Goal: Transaction & Acquisition: Book appointment/travel/reservation

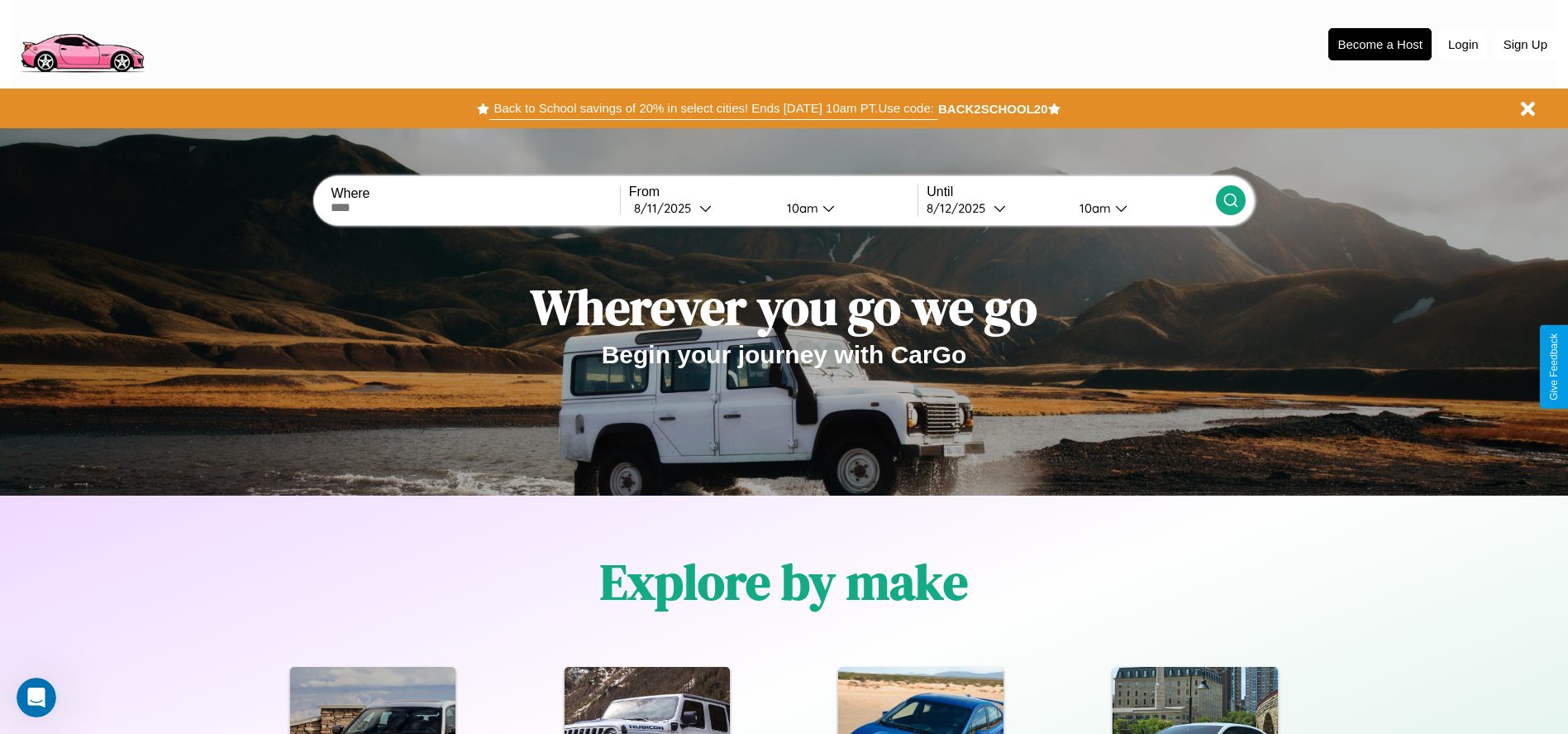
click at [713, 108] on button "Back to School savings of 20% in select cities! Ends 9/1 at 10am PT. Use code:" at bounding box center [713, 108] width 448 height 23
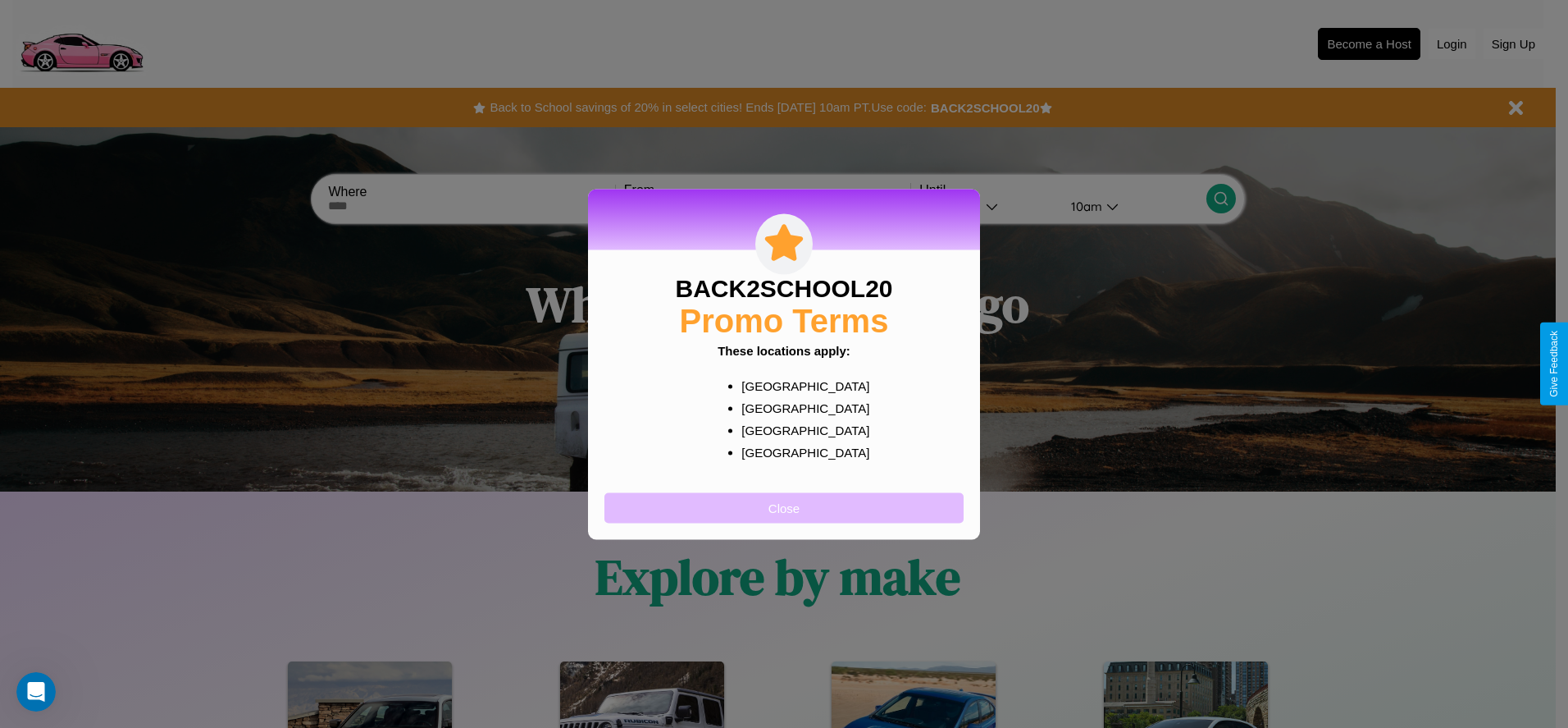
click at [784, 507] on button "Close" at bounding box center [784, 507] width 359 height 30
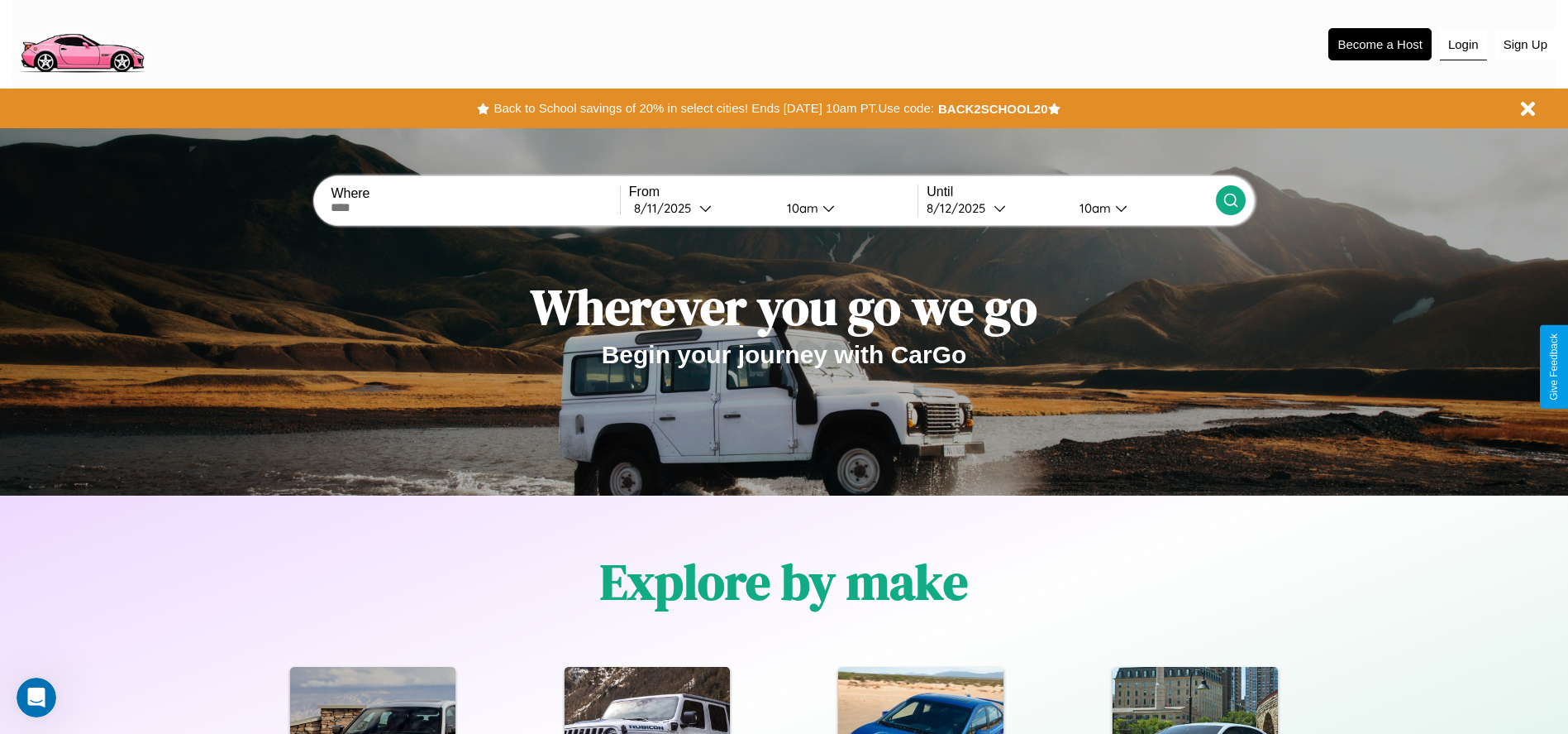
click at [1463, 44] on button "Login" at bounding box center [1463, 44] width 47 height 31
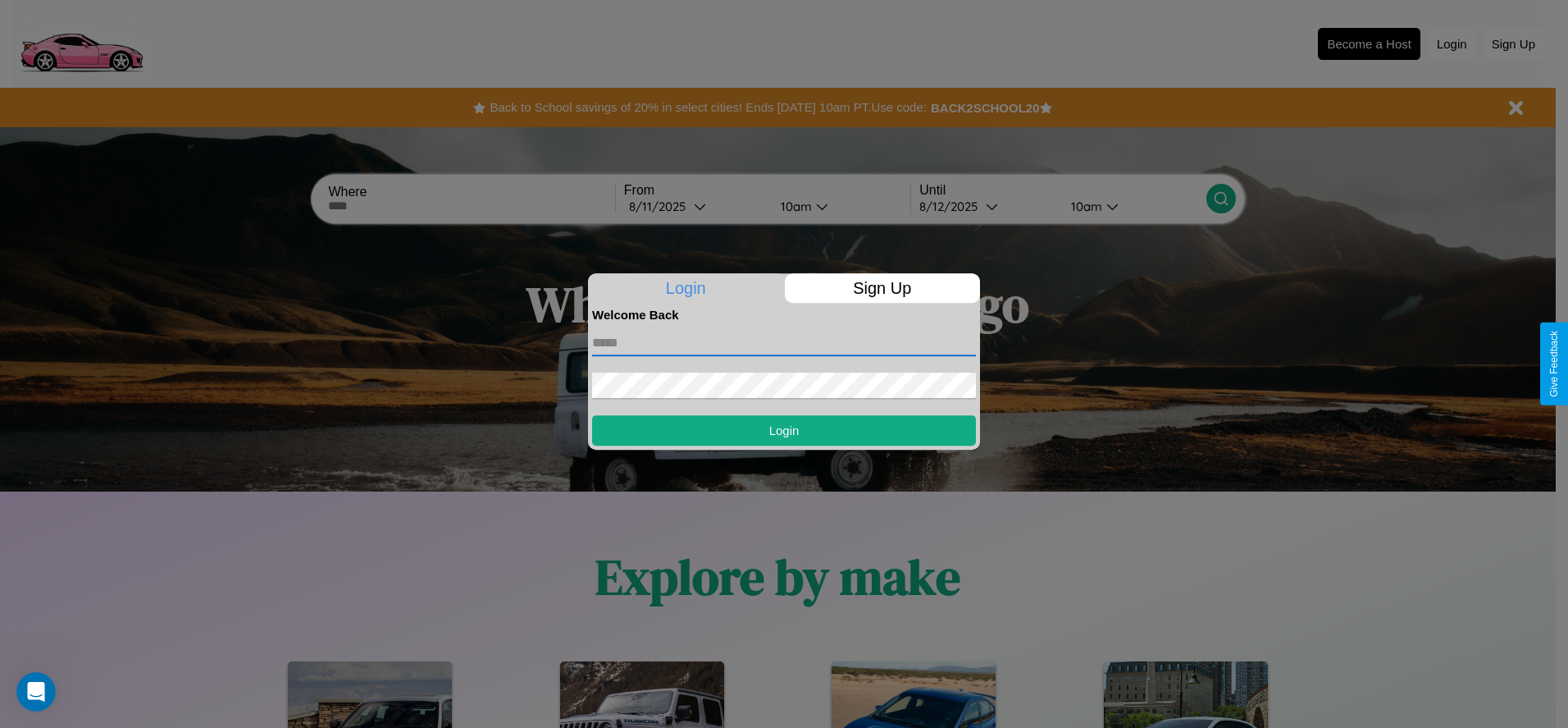
click at [784, 342] on input "text" at bounding box center [784, 343] width 384 height 27
type input "**********"
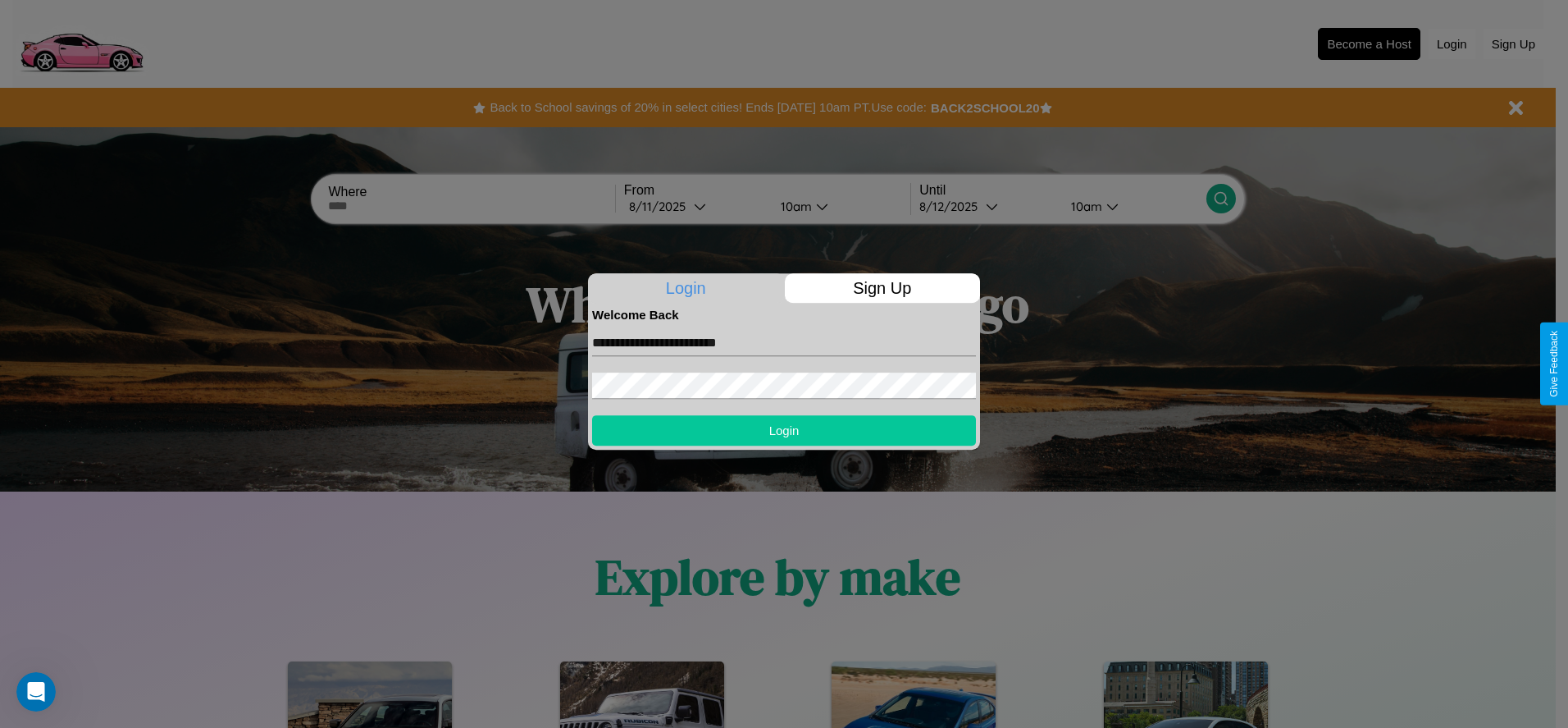
click at [784, 430] on button "Login" at bounding box center [784, 430] width 384 height 30
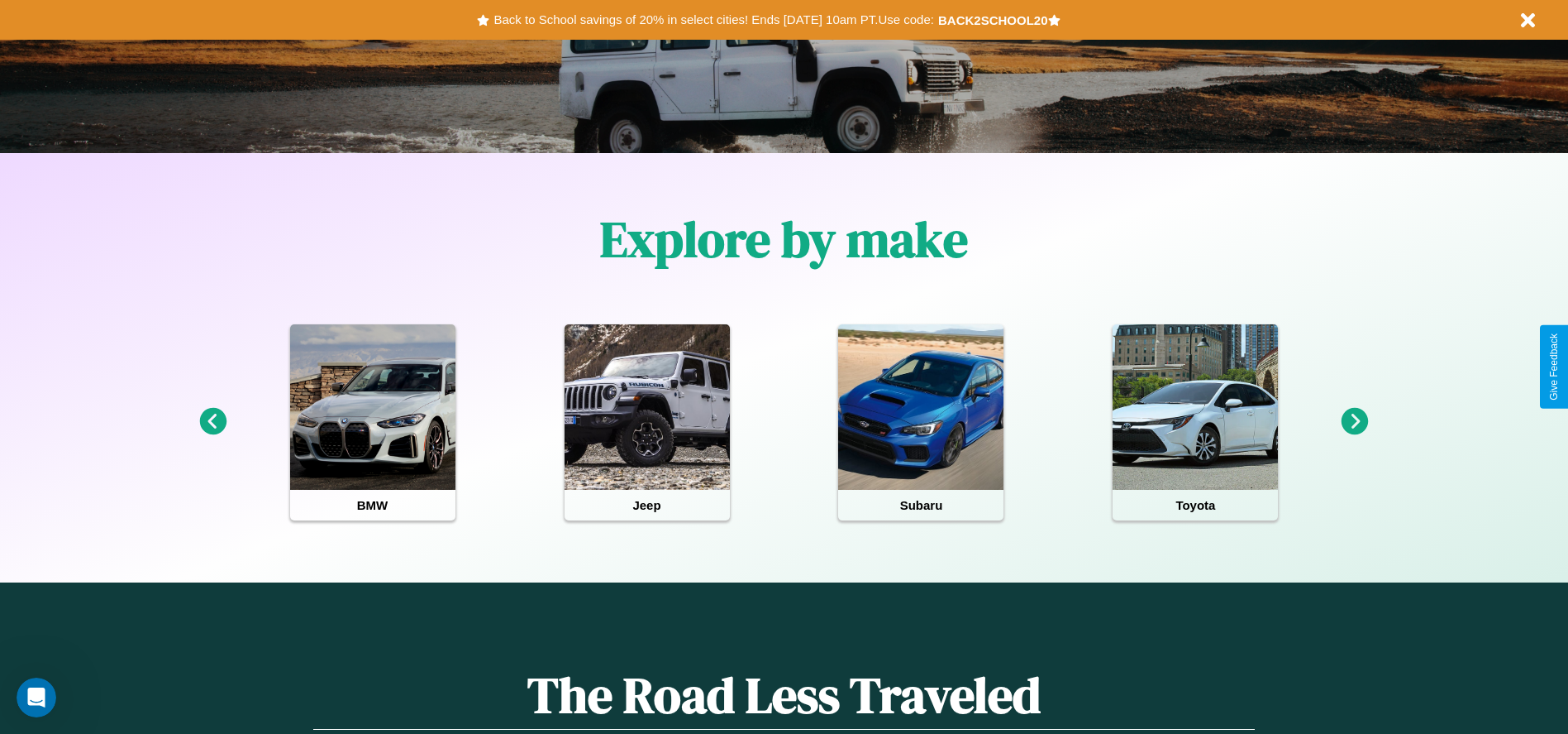
scroll to position [343, 0]
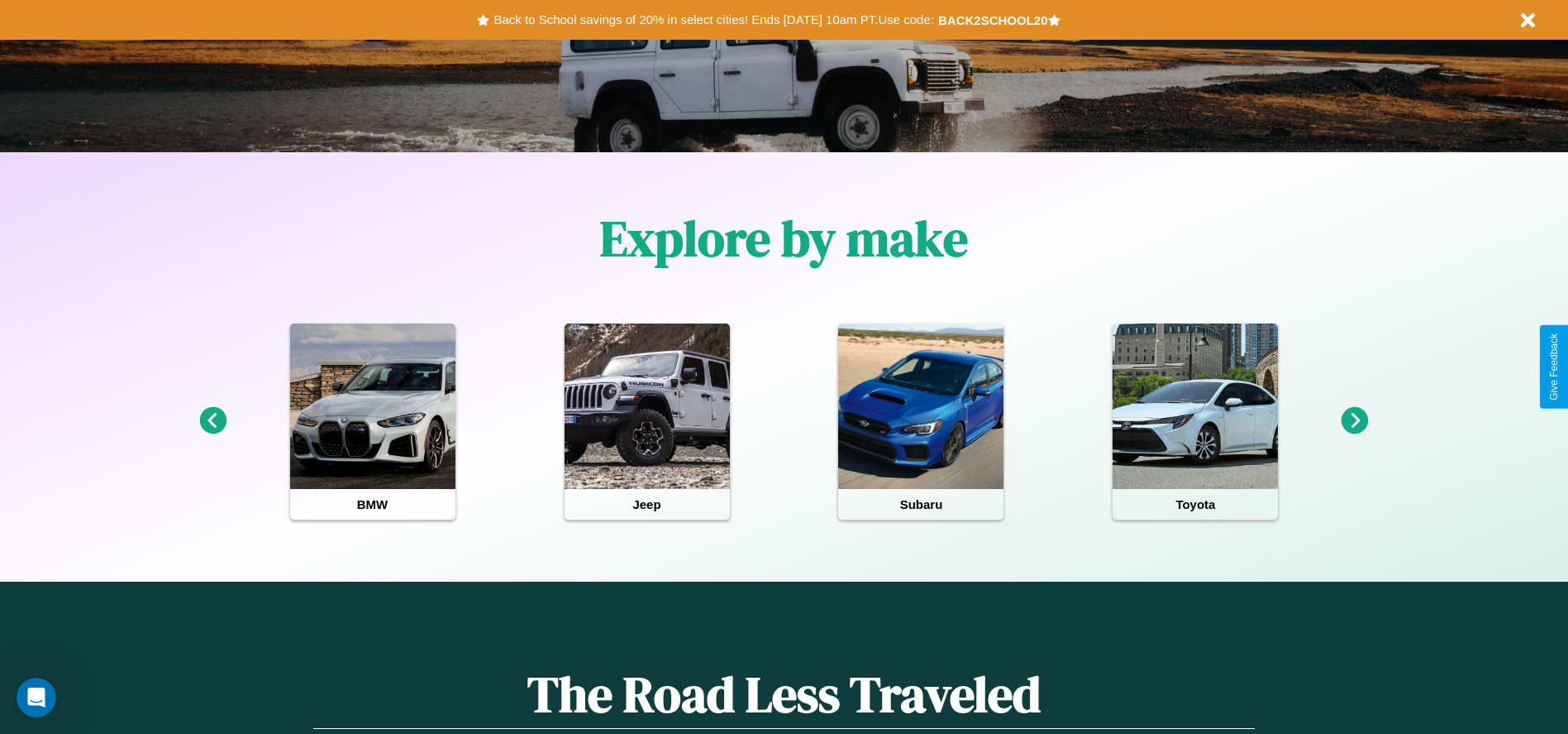
click at [213, 421] on icon at bounding box center [213, 420] width 28 height 28
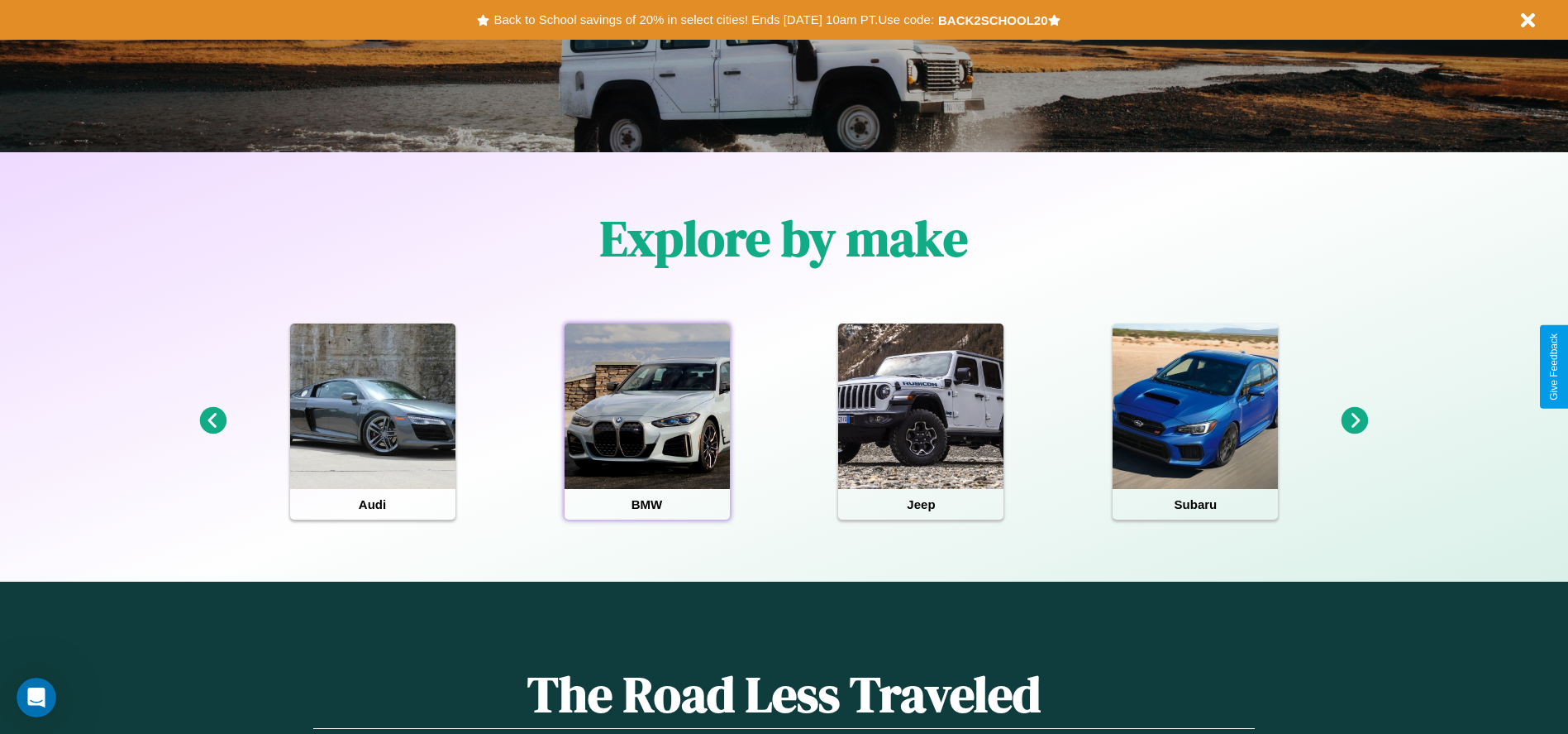
click at [647, 421] on div at bounding box center [647, 406] width 165 height 165
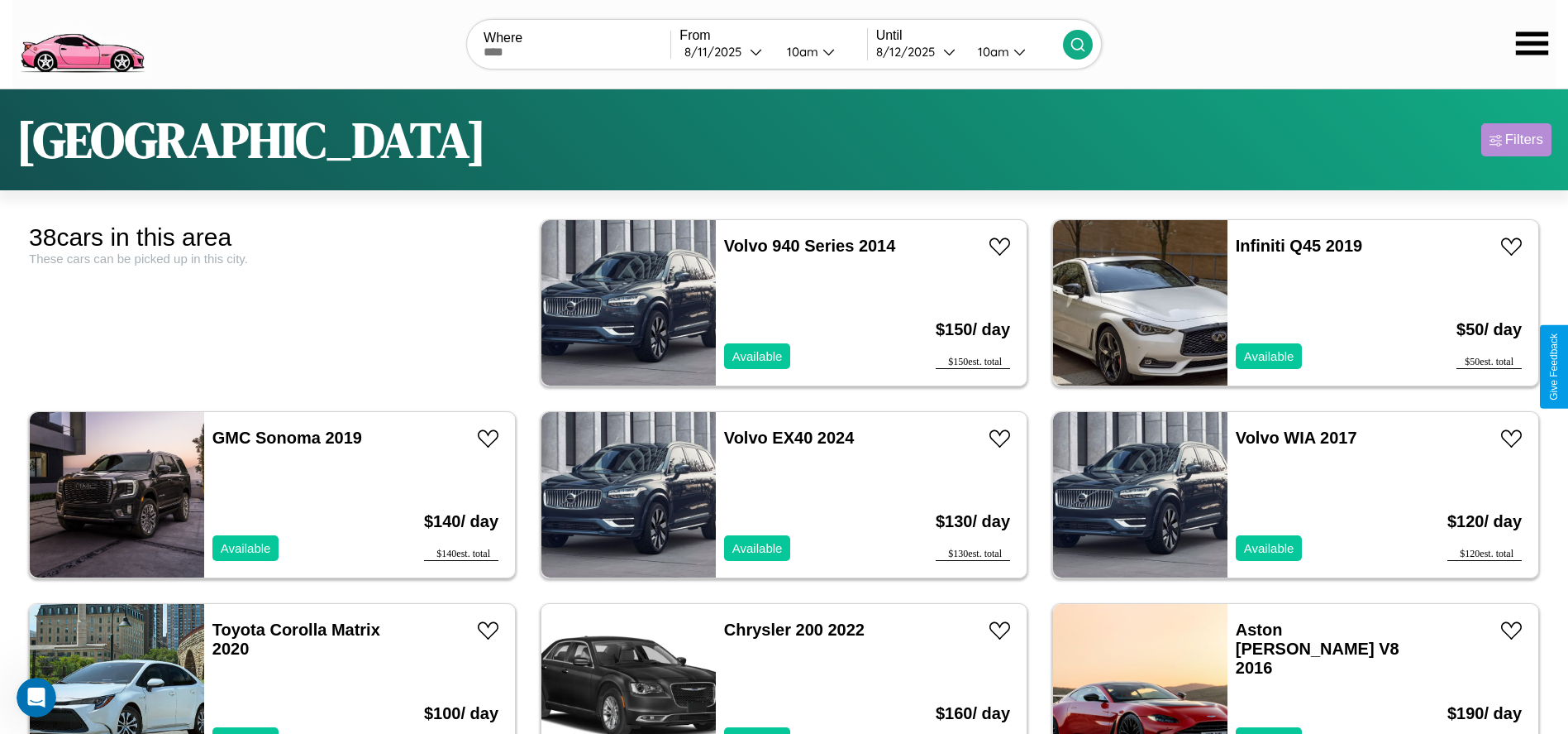
click at [1516, 139] on div "Filters" at bounding box center [1524, 139] width 38 height 17
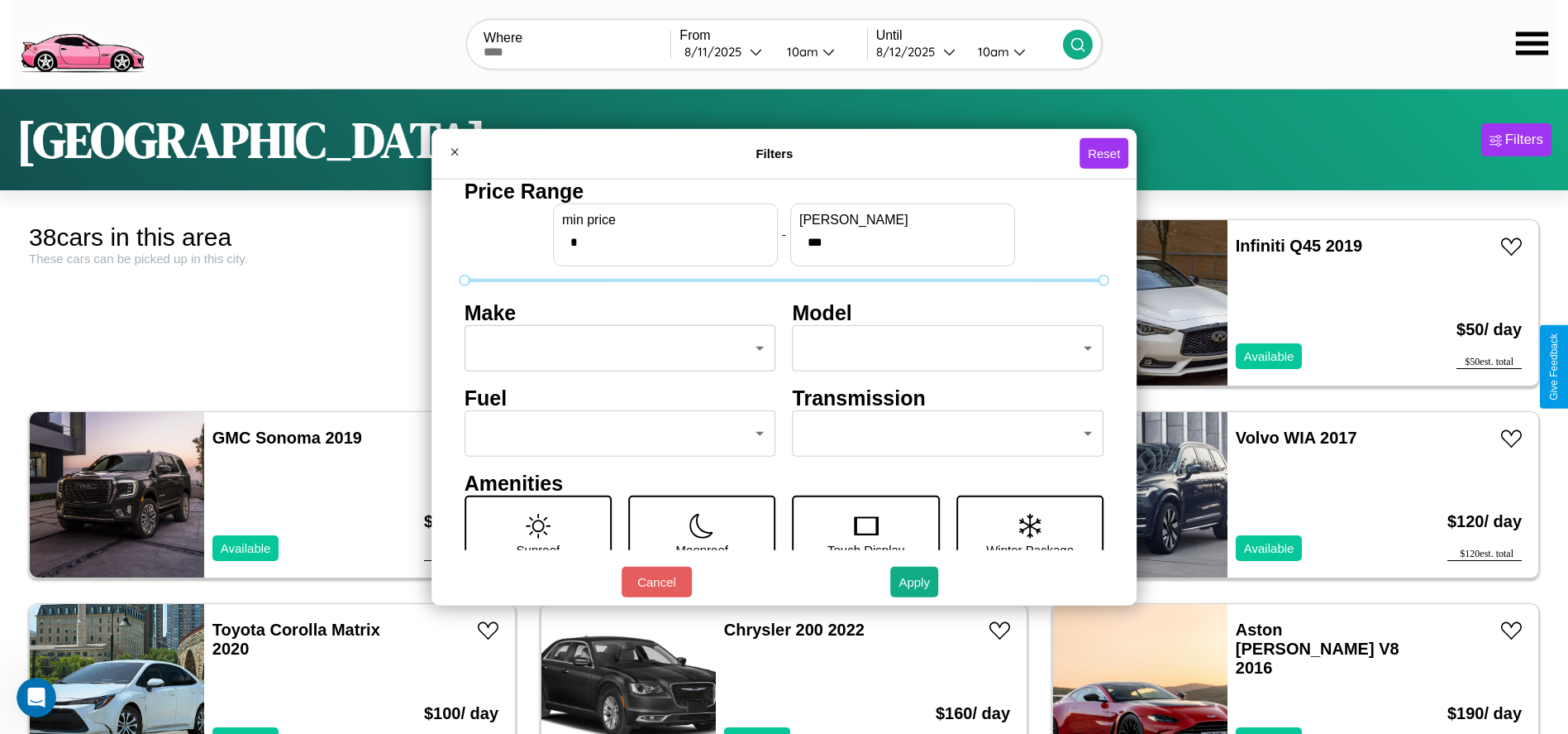
click at [615, 349] on body "CarGo Where From 8 / 11 / 2025 10am Until 8 / 12 / 2025 10am Tokyo Filters 38 c…" at bounding box center [784, 418] width 1568 height 836
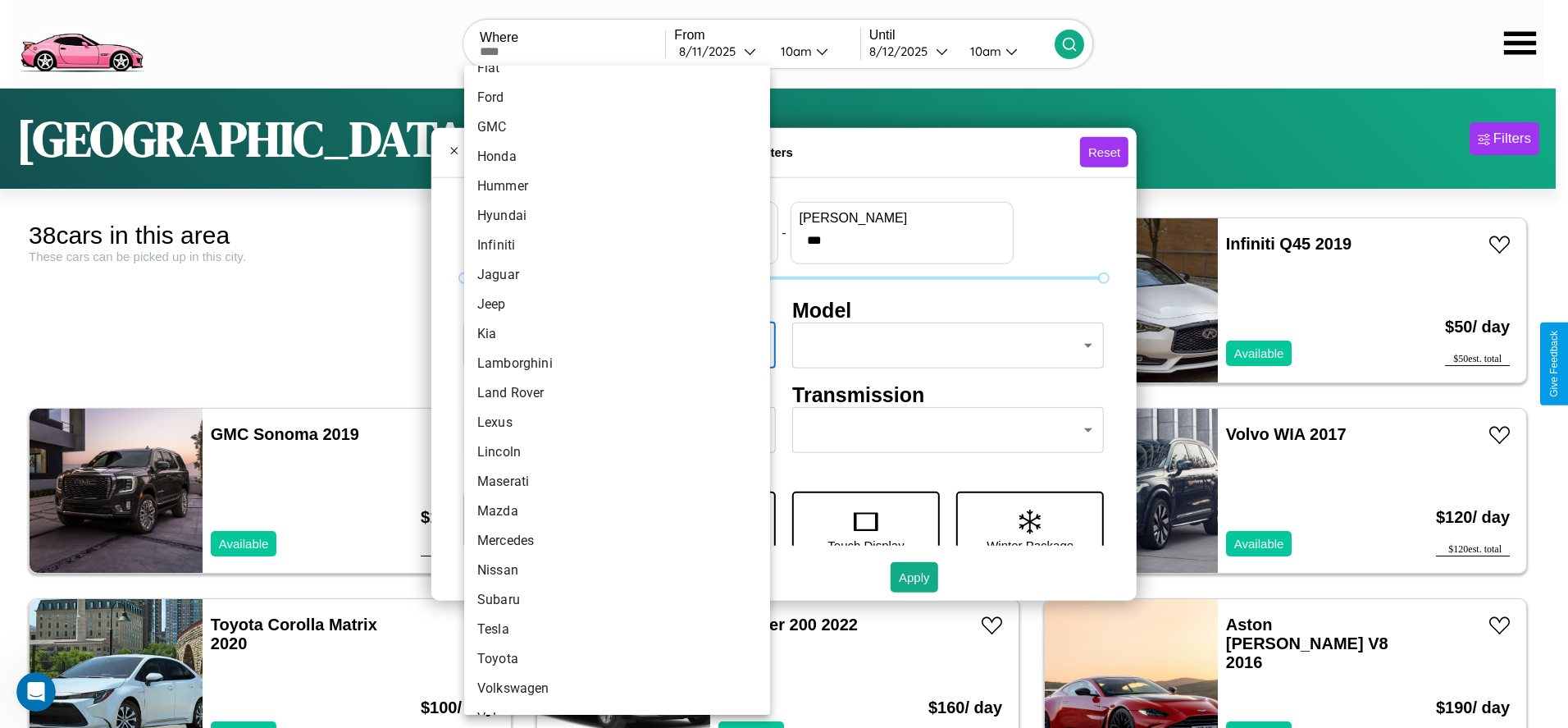
scroll to position [427, 0]
click at [611, 664] on li "Volkswagen" at bounding box center [617, 663] width 306 height 29
type input "**********"
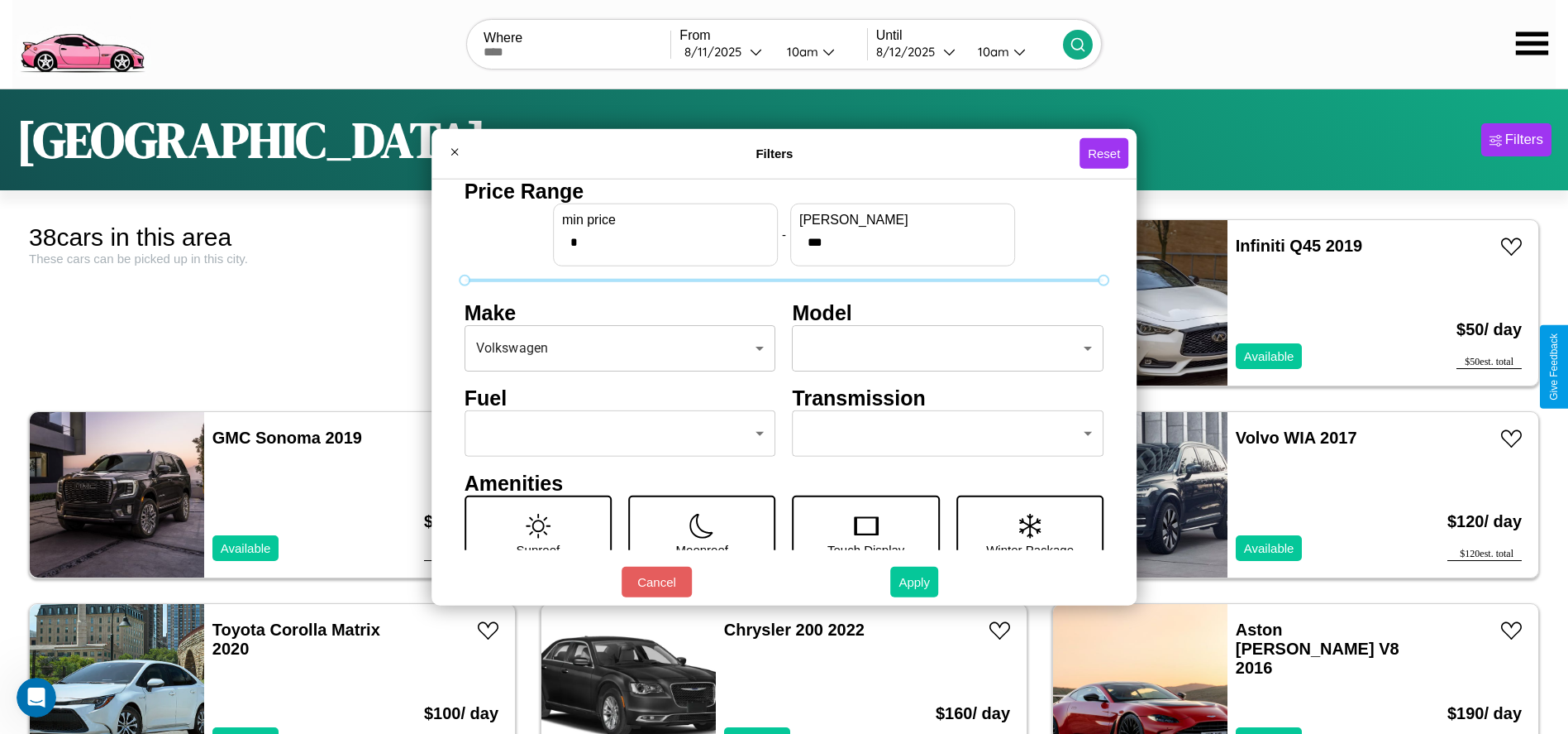
click at [915, 581] on button "Apply" at bounding box center [915, 582] width 48 height 30
